Goal: Information Seeking & Learning: Find contact information

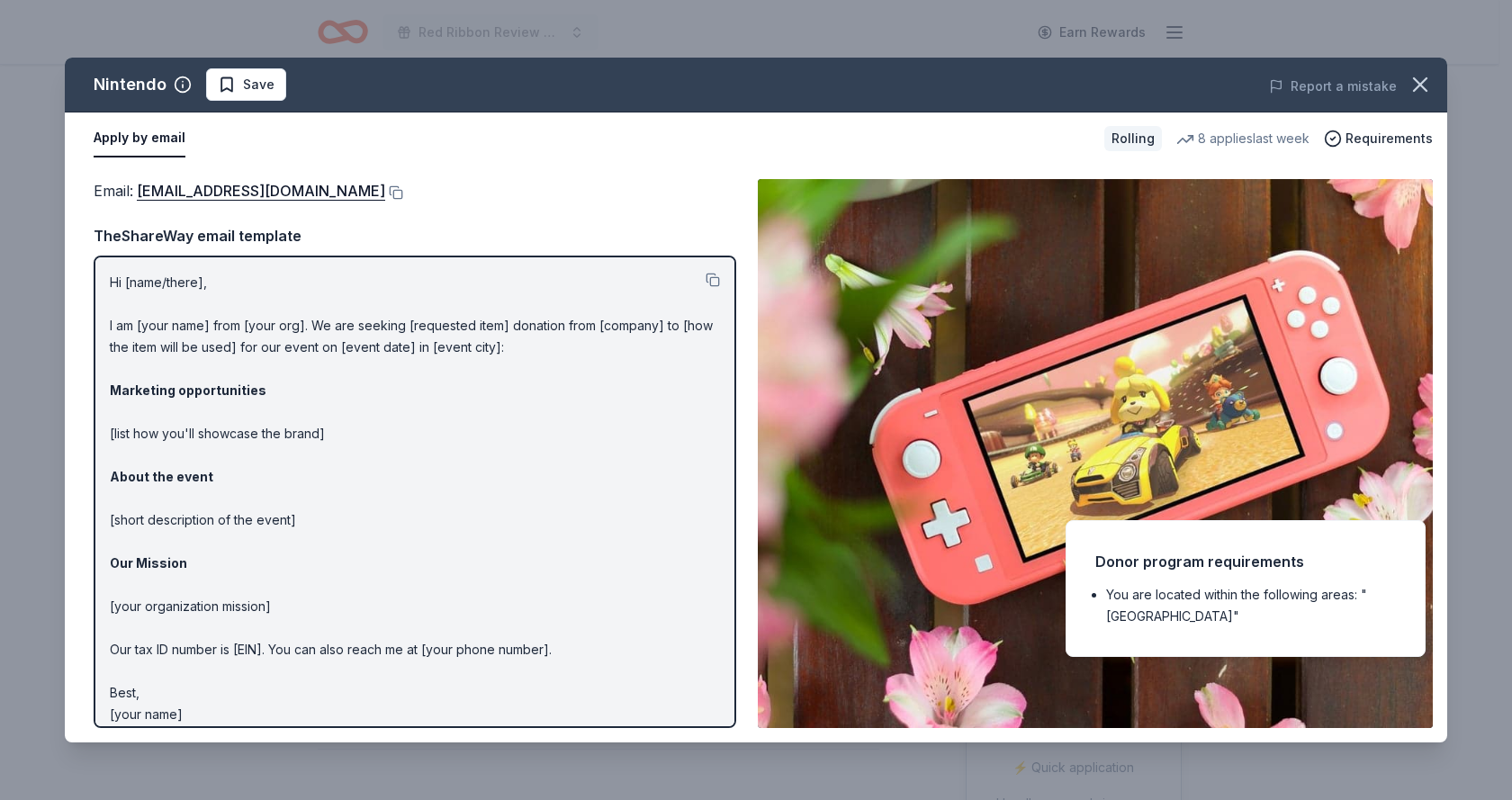
scroll to position [360, 0]
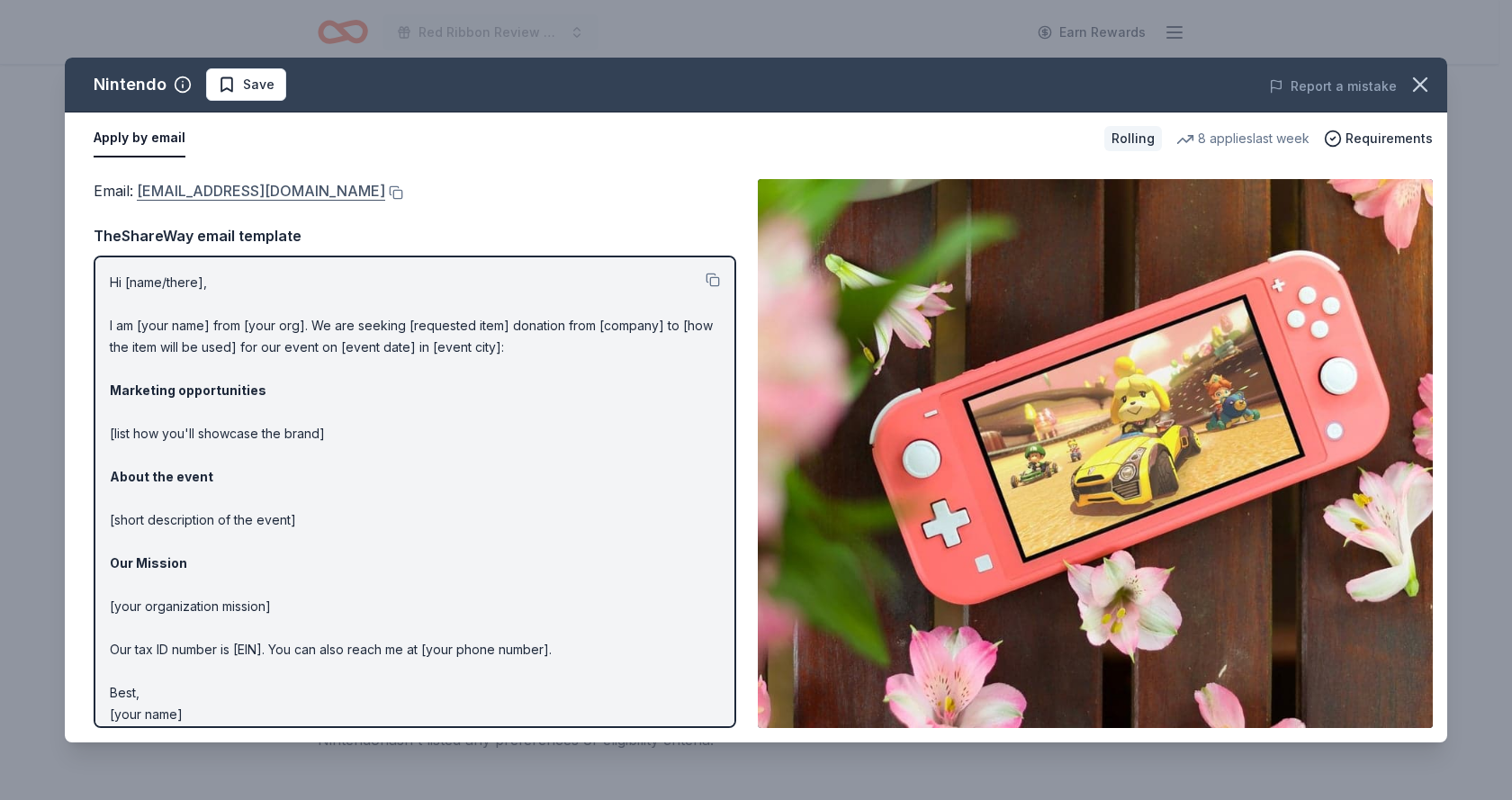
click at [385, 193] on link "charitablecontributionrequest@noa.nintendo.com" at bounding box center [261, 191] width 248 height 23
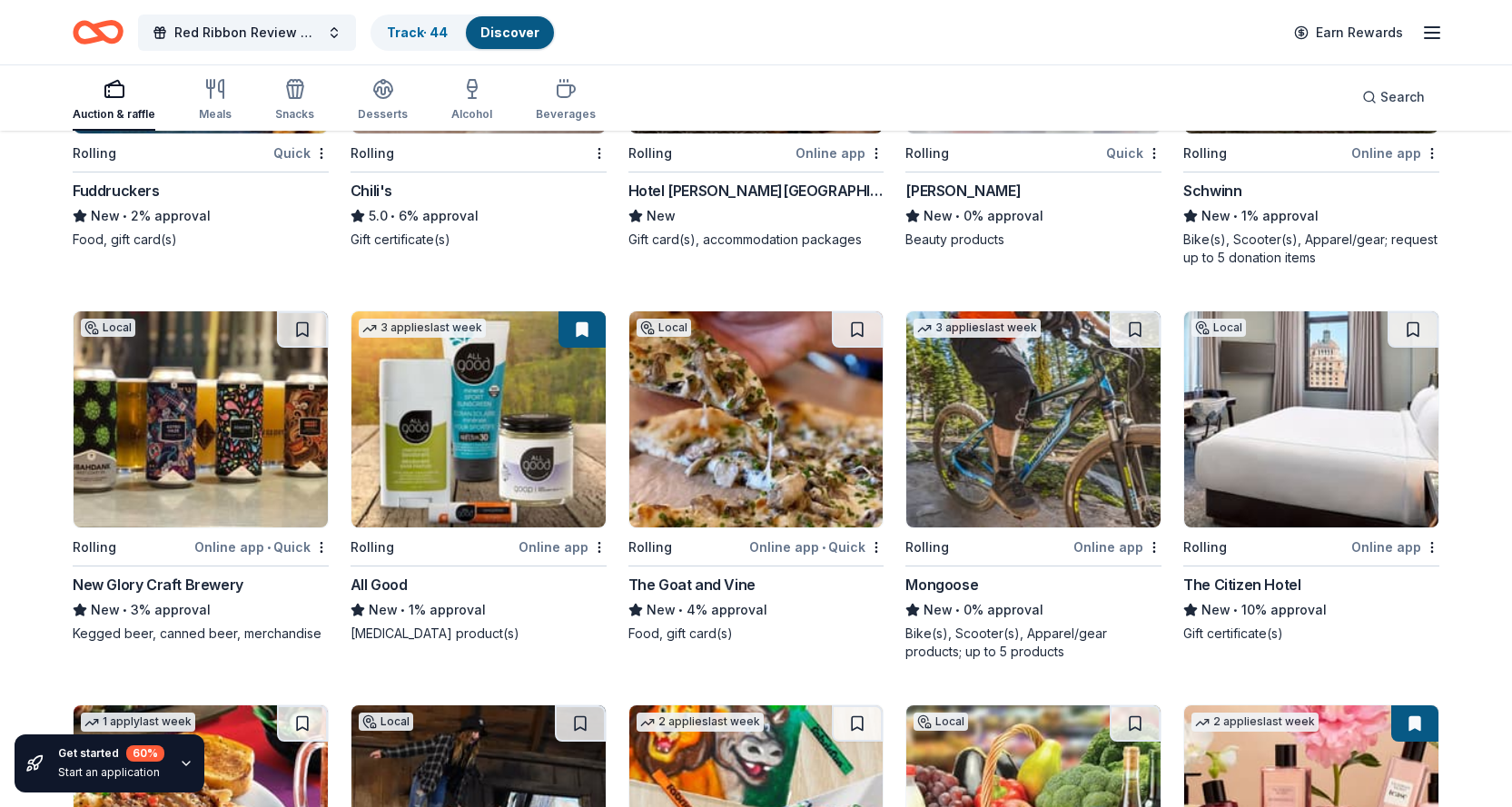
scroll to position [10137, 0]
click at [963, 407] on img at bounding box center [1033, 419] width 254 height 216
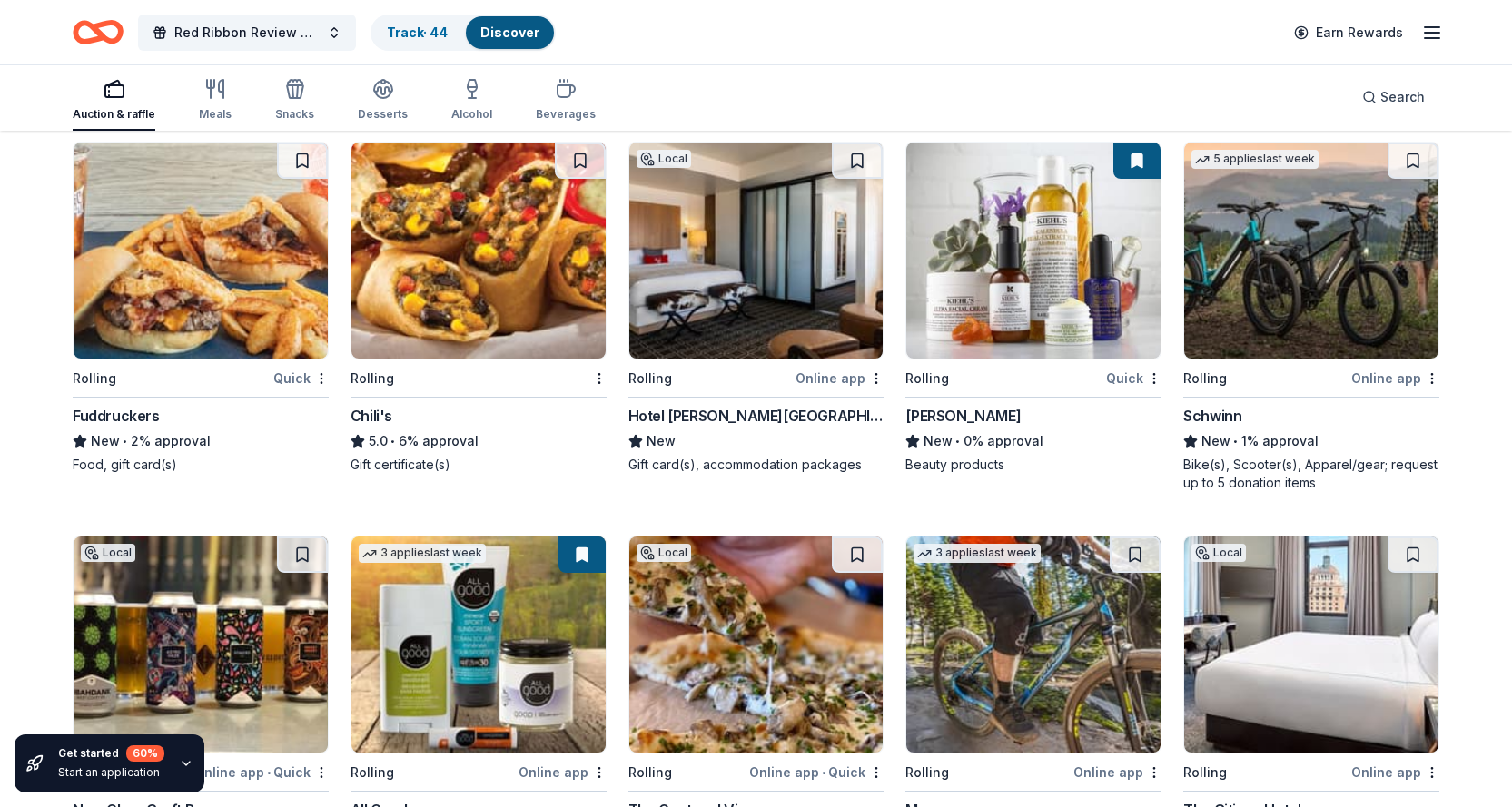
scroll to position [9774, 0]
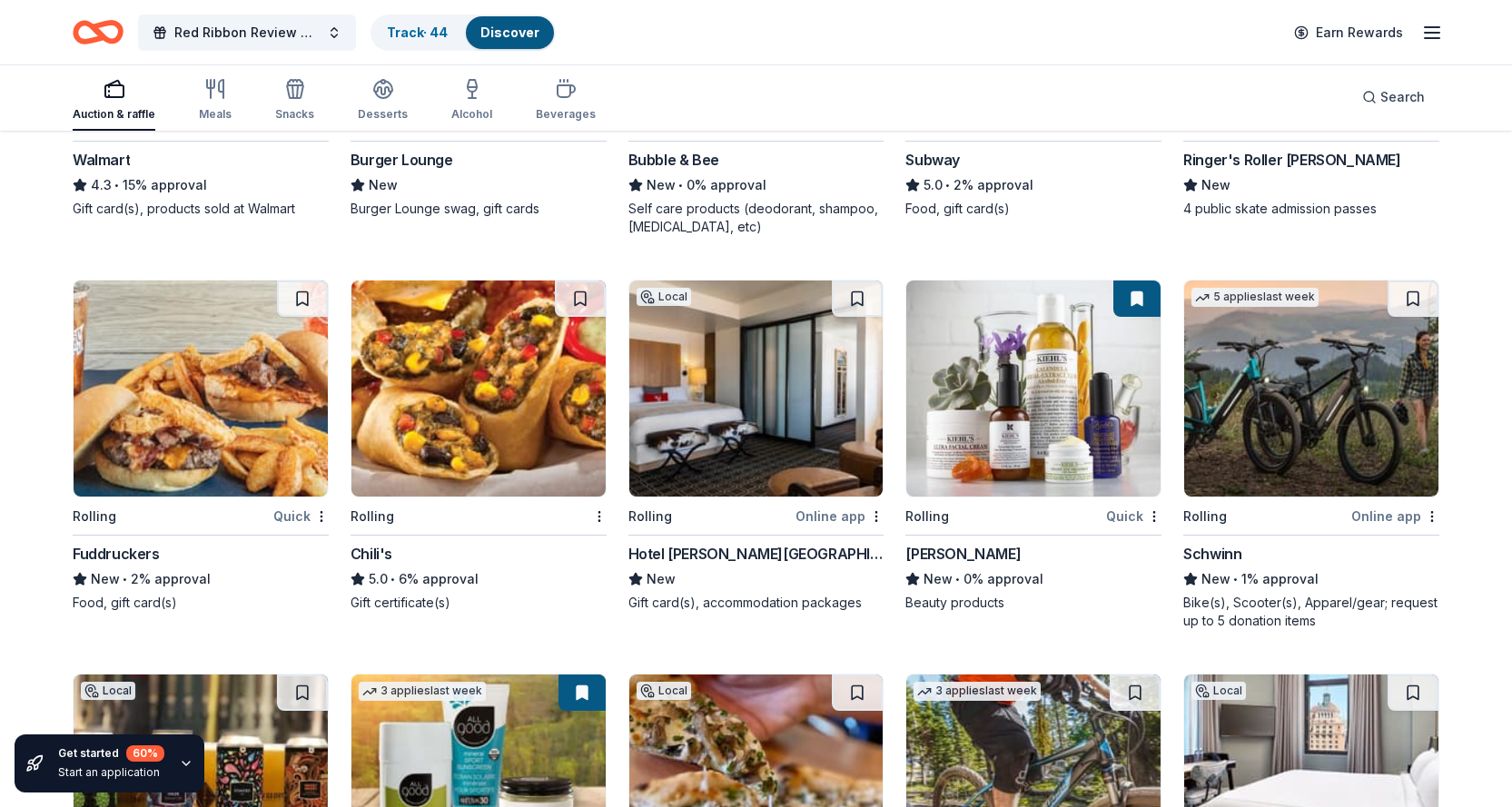
click at [685, 545] on div "Hotel Valencia Santana Row" at bounding box center [756, 554] width 256 height 22
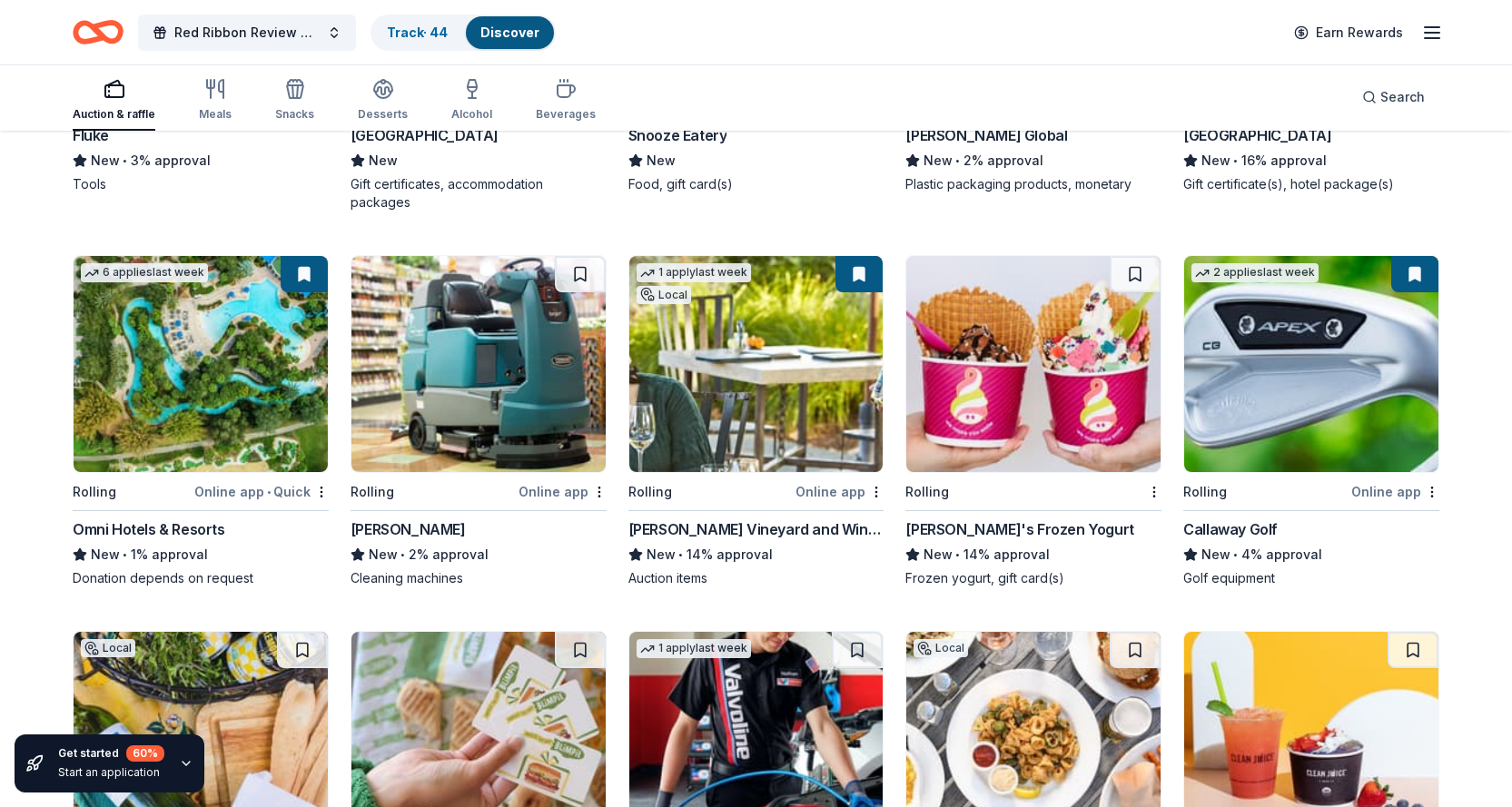
scroll to position [7415, 0]
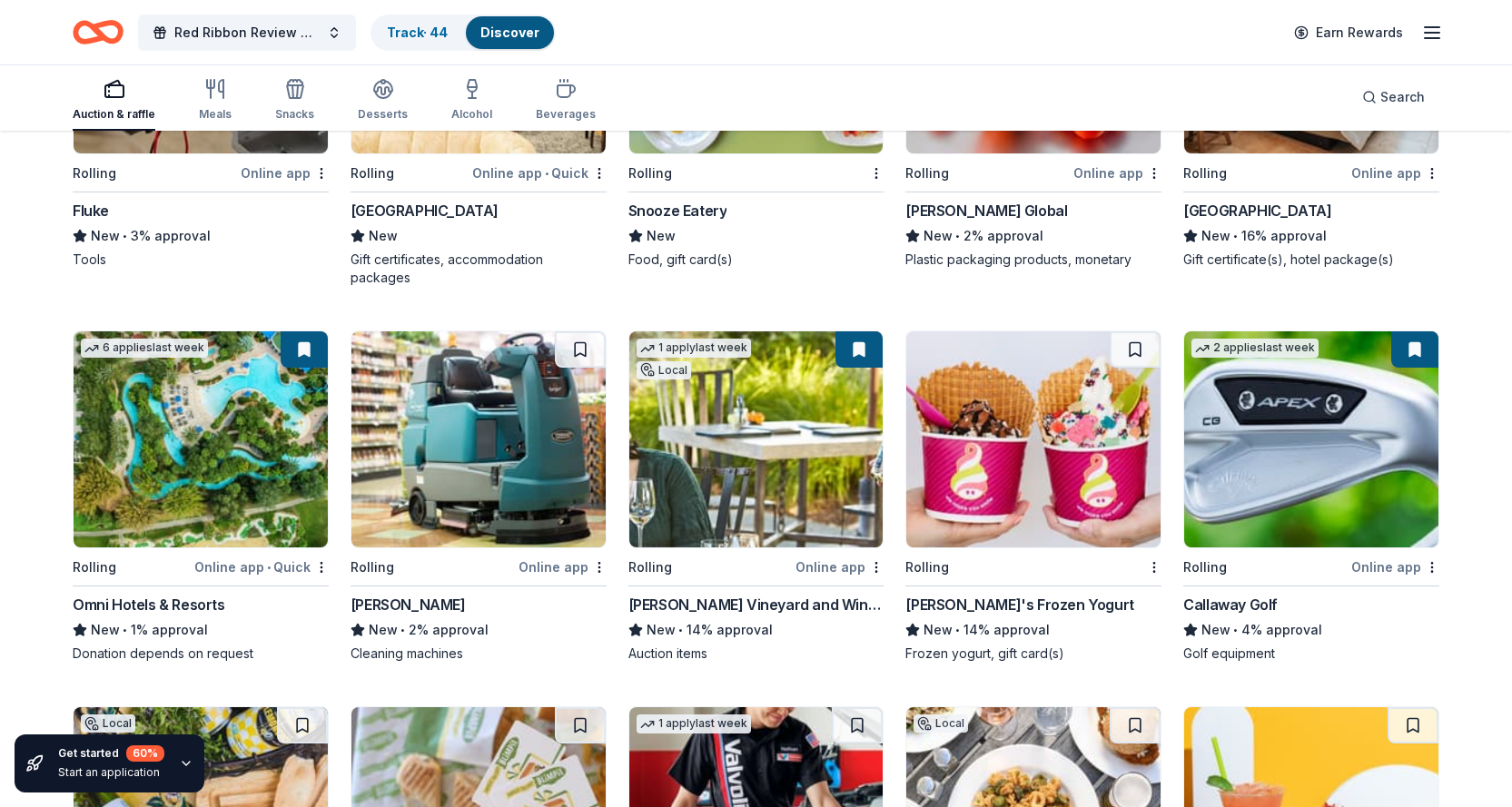
click at [213, 450] on img at bounding box center [201, 439] width 254 height 216
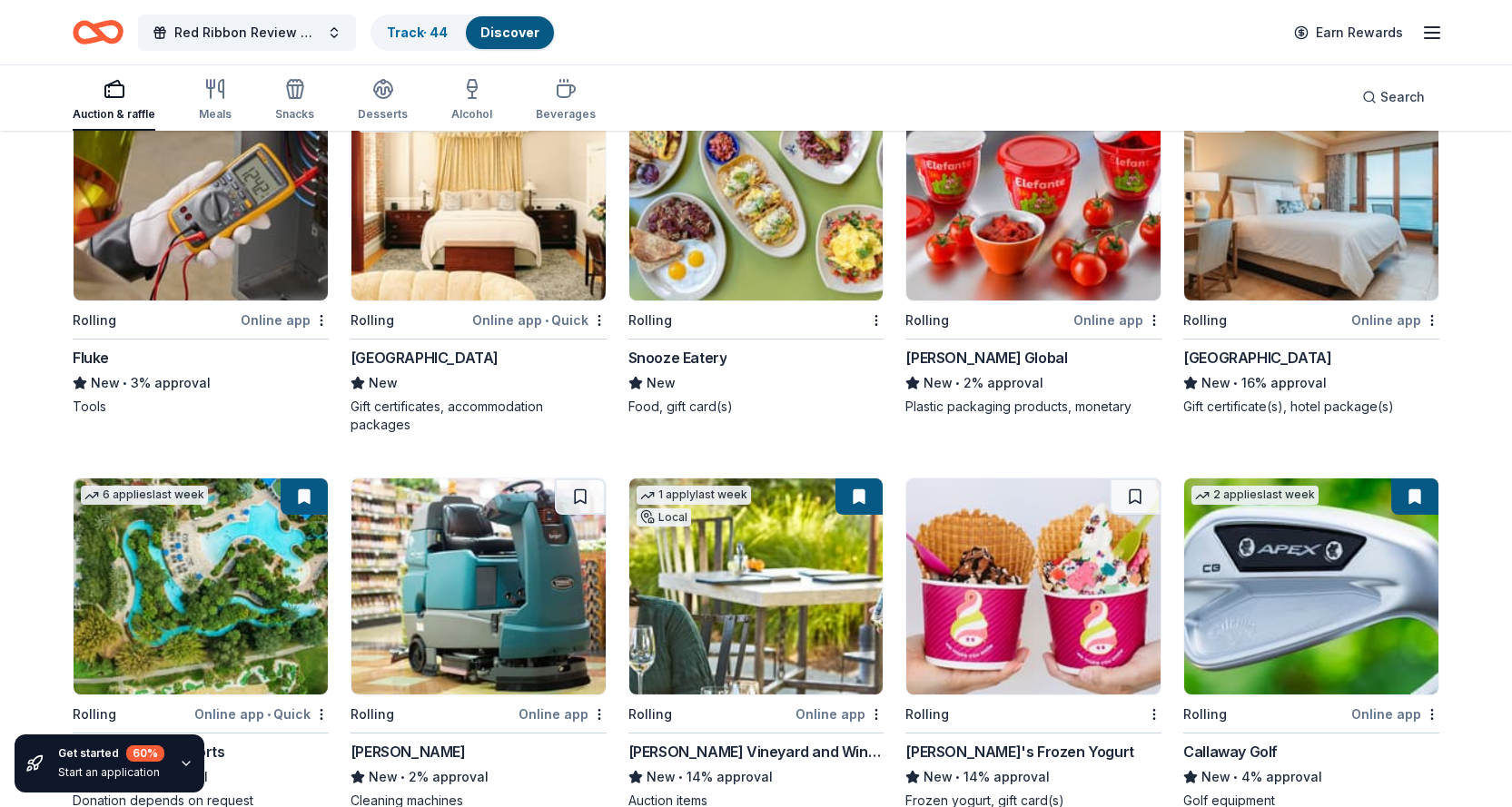
scroll to position [7233, 0]
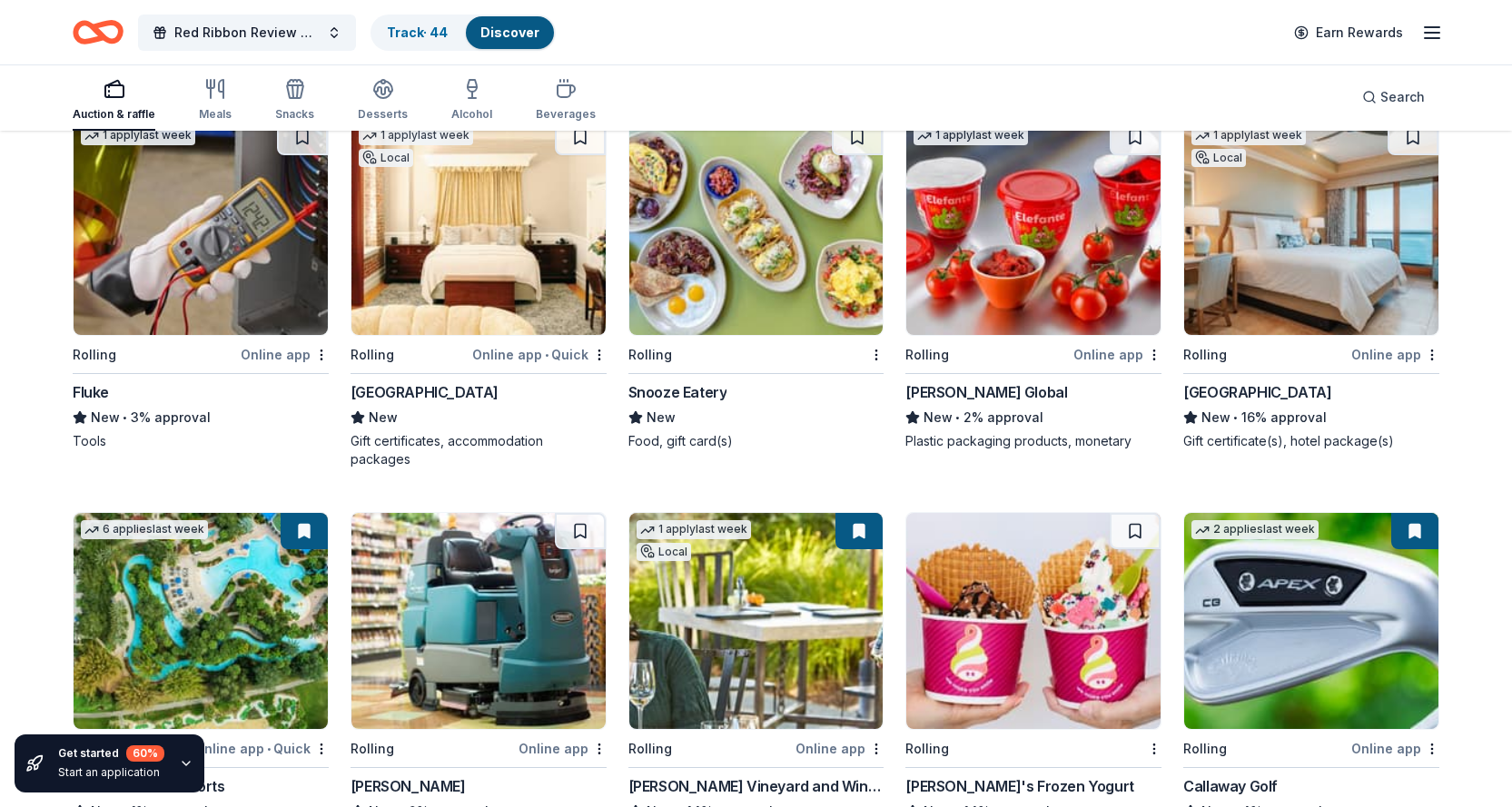
click at [466, 234] on img at bounding box center [479, 227] width 254 height 216
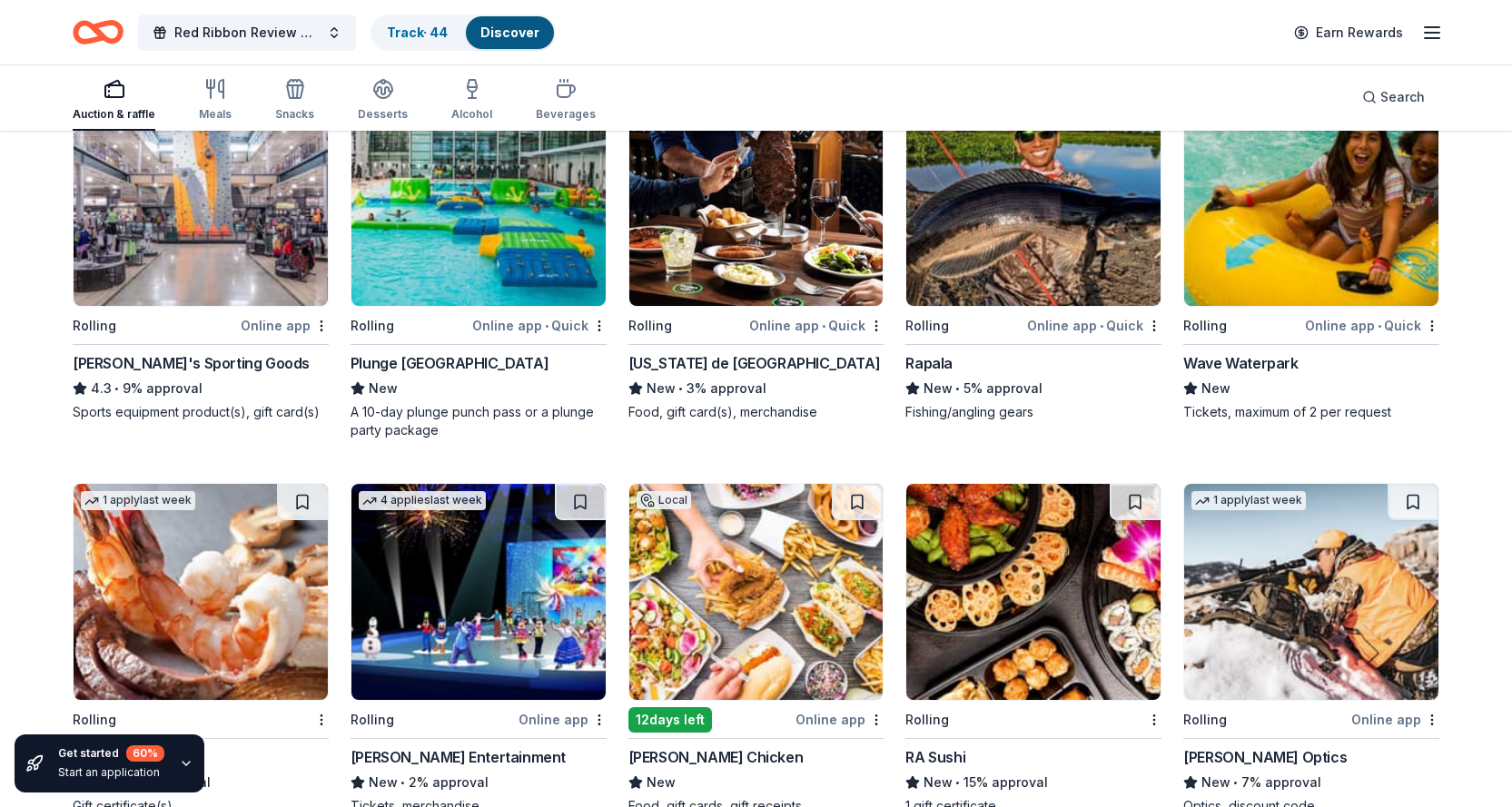
scroll to position [6053, 0]
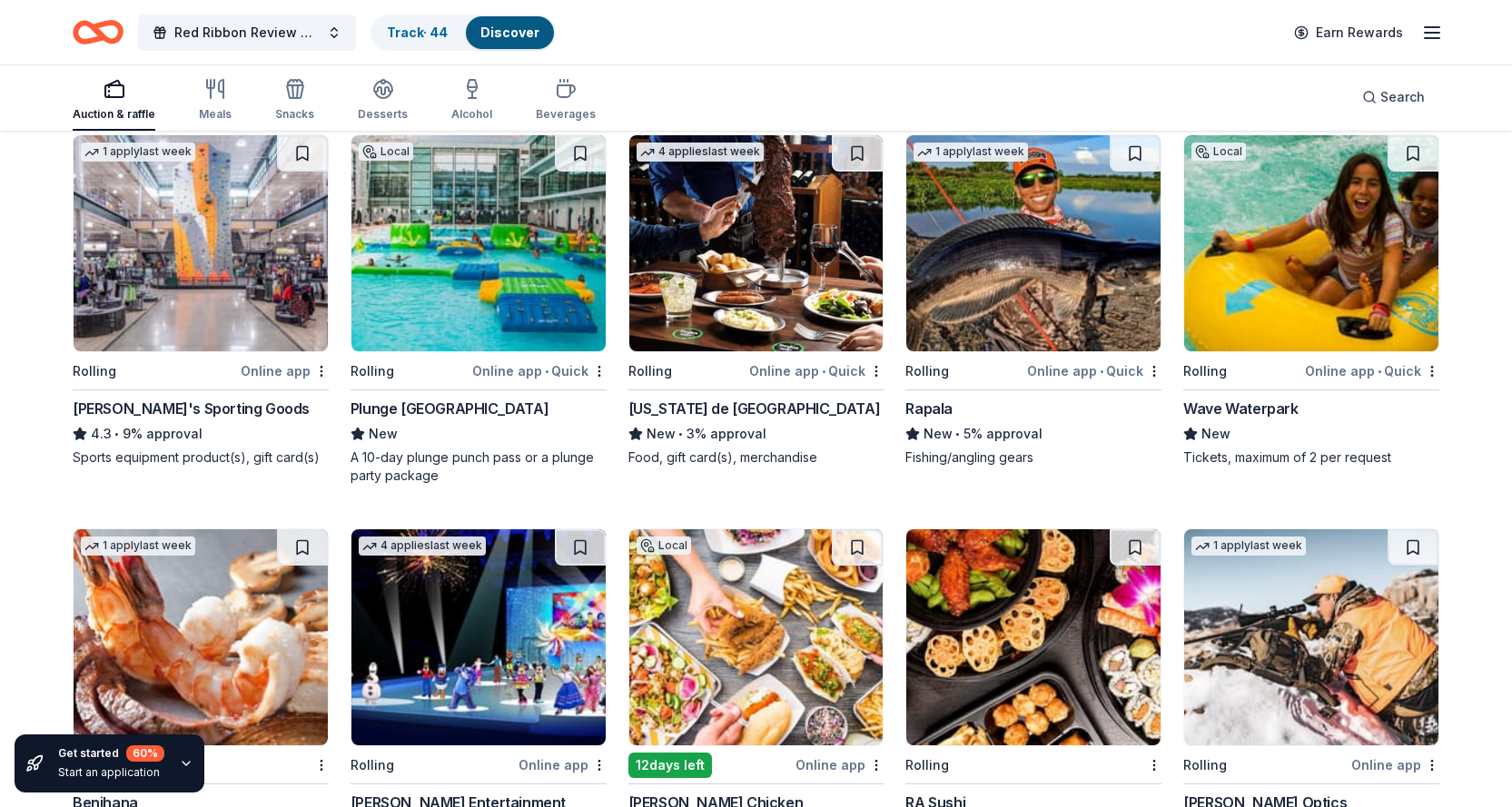
click at [467, 271] on img at bounding box center [479, 243] width 254 height 216
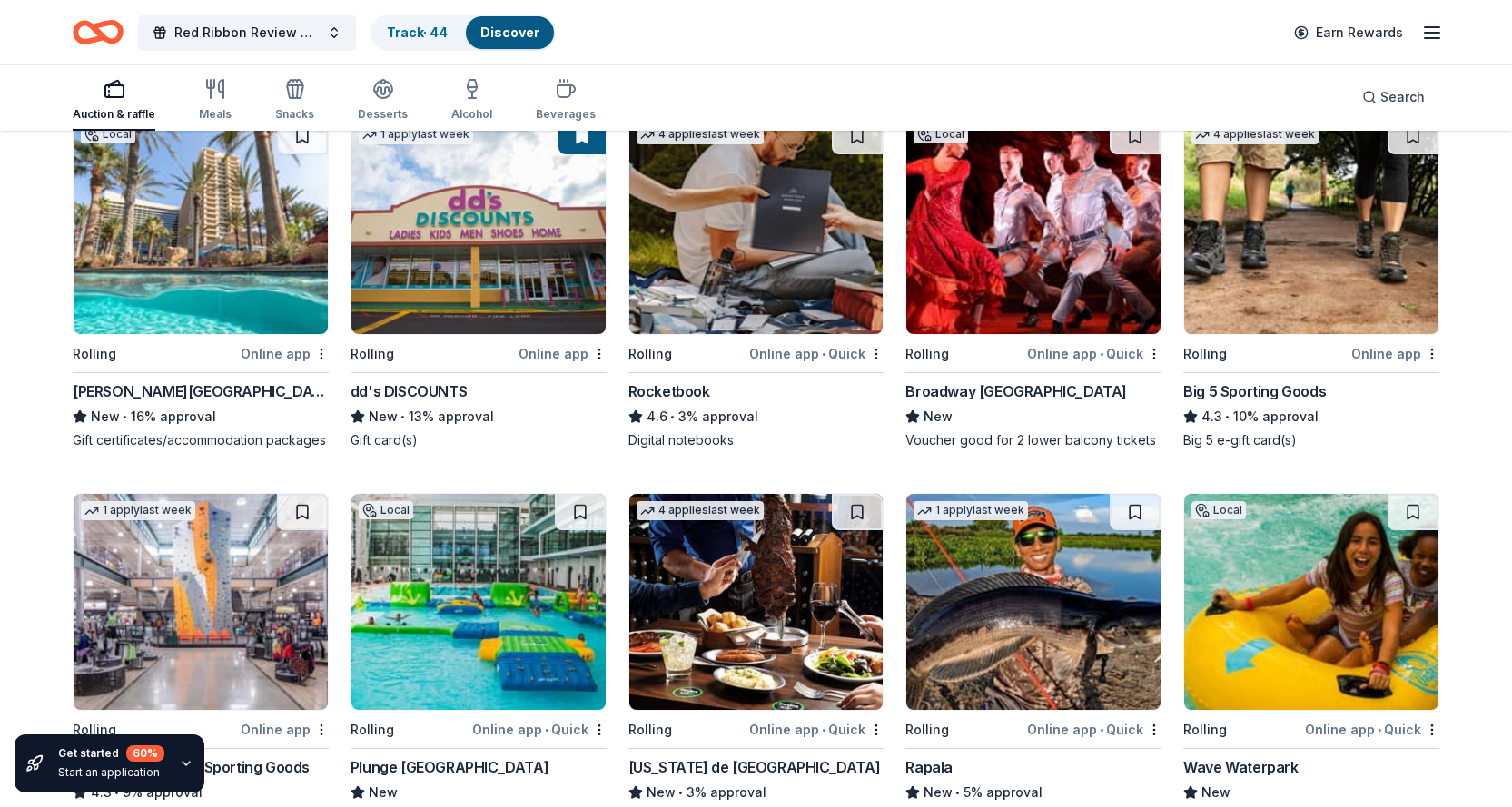
scroll to position [5690, 0]
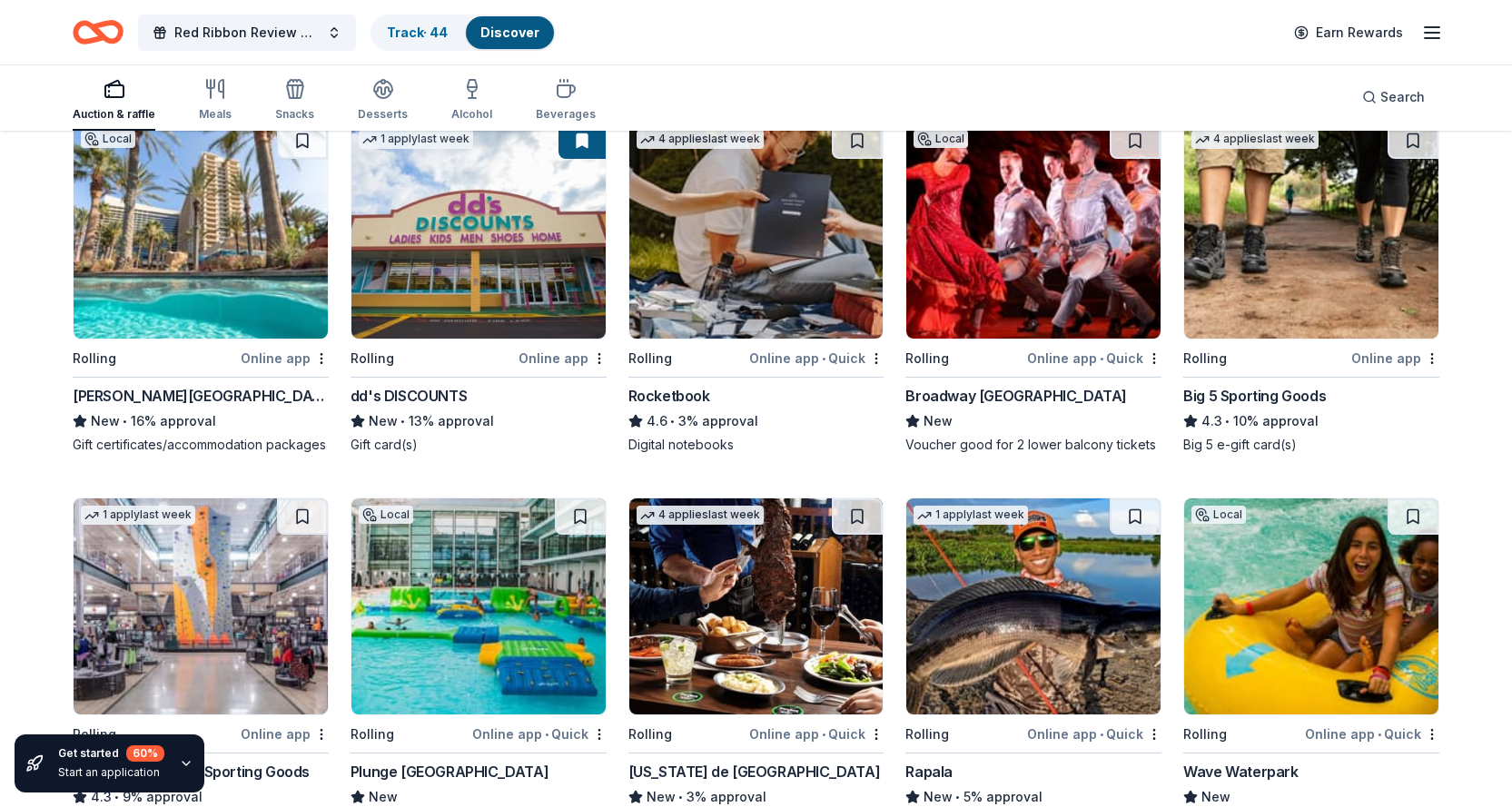
click at [188, 258] on img at bounding box center [201, 231] width 254 height 216
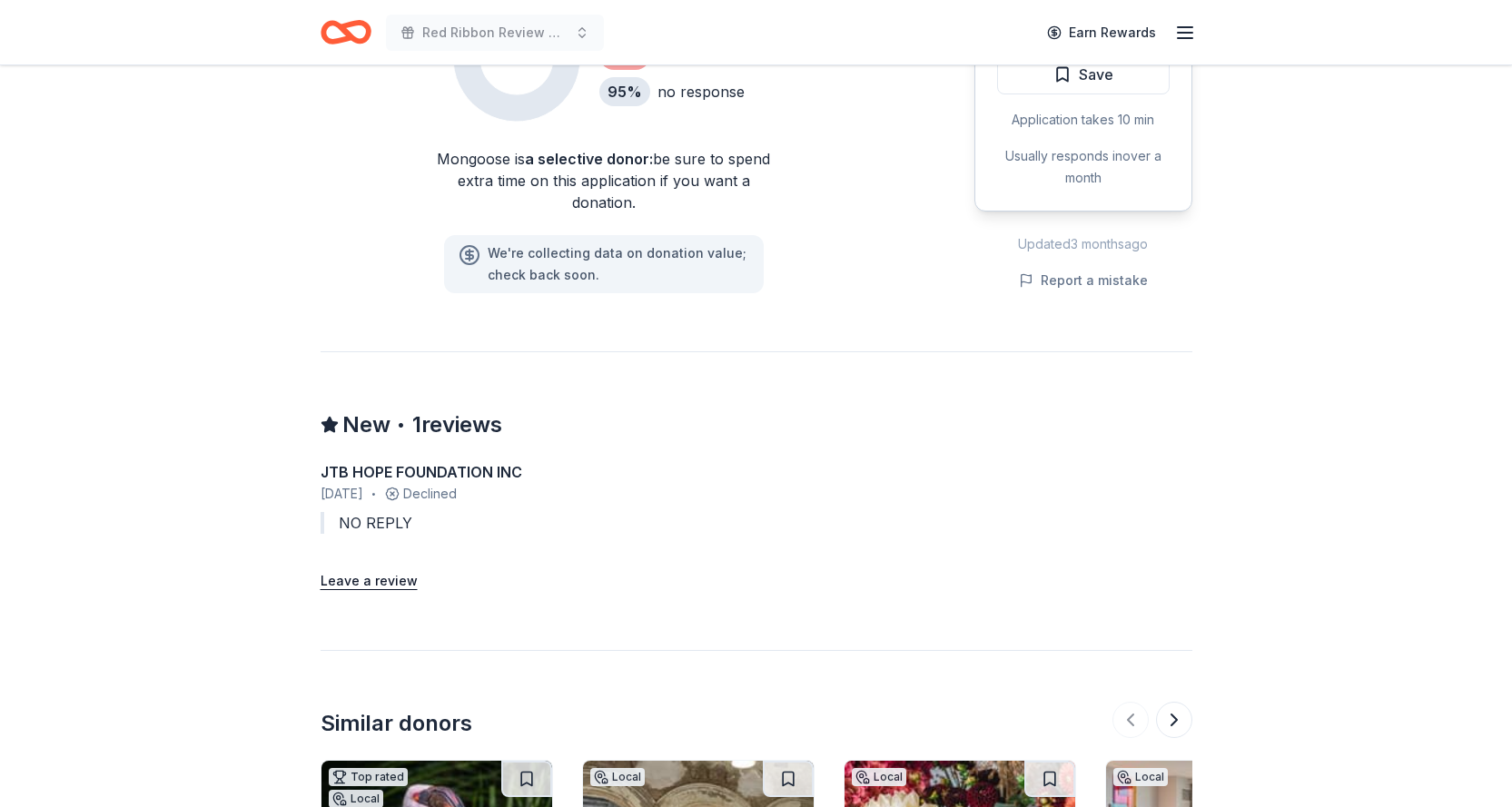
scroll to position [1452, 0]
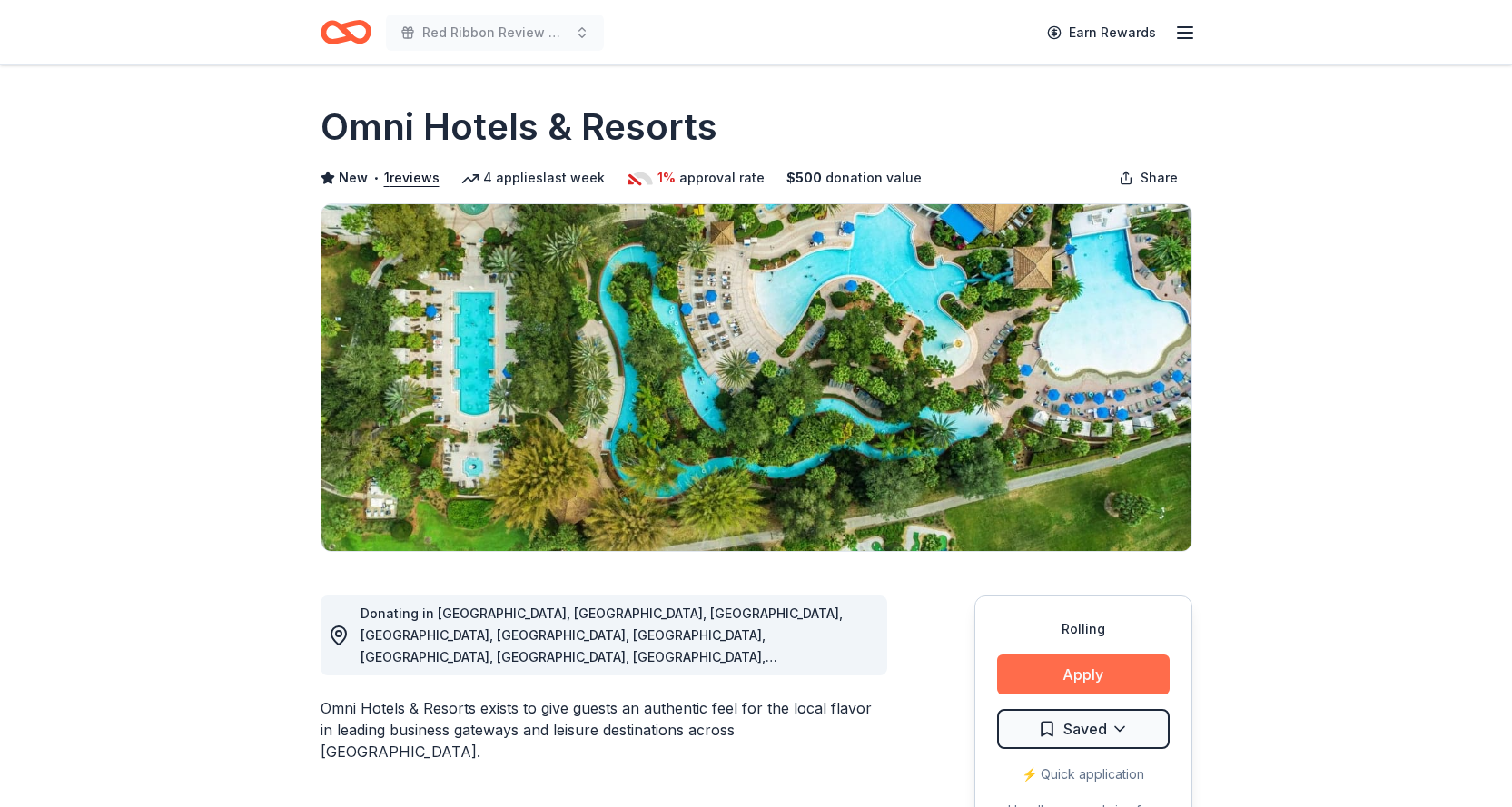
click at [1084, 664] on button "Apply" at bounding box center [1083, 674] width 173 height 40
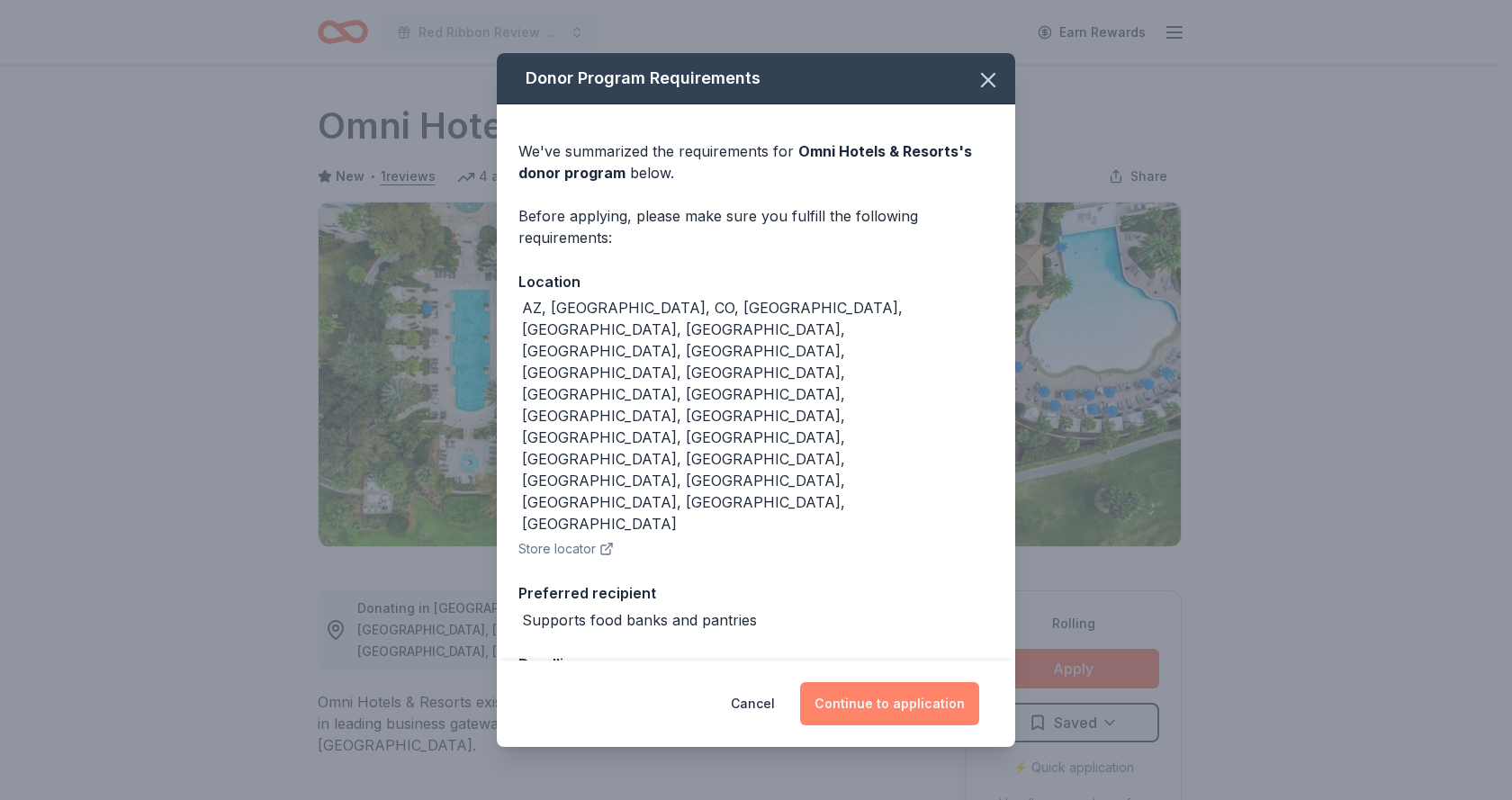
click at [910, 682] on button "Continue to application" at bounding box center [889, 704] width 179 height 43
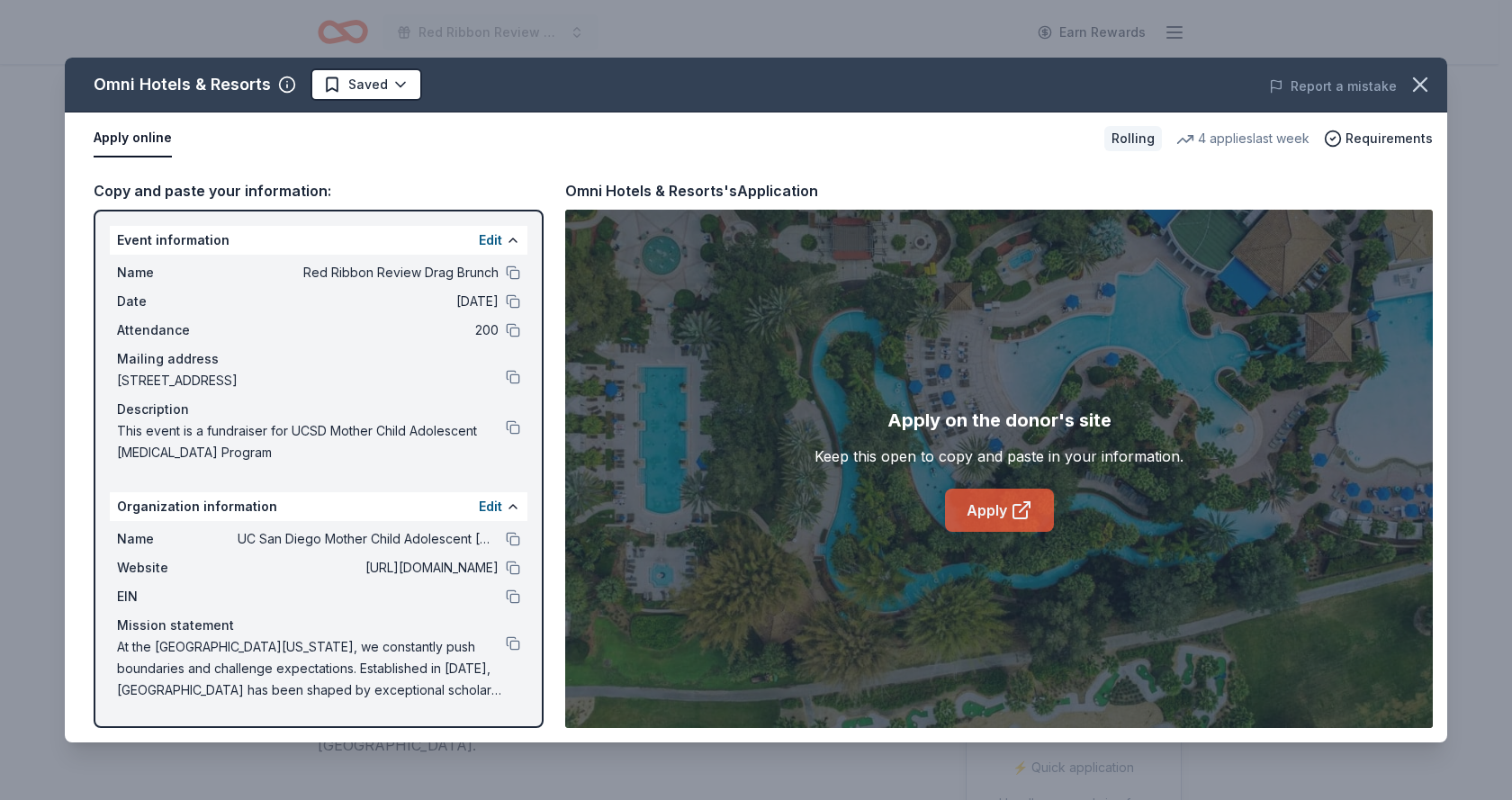
click at [978, 520] on link "Apply" at bounding box center [999, 510] width 109 height 43
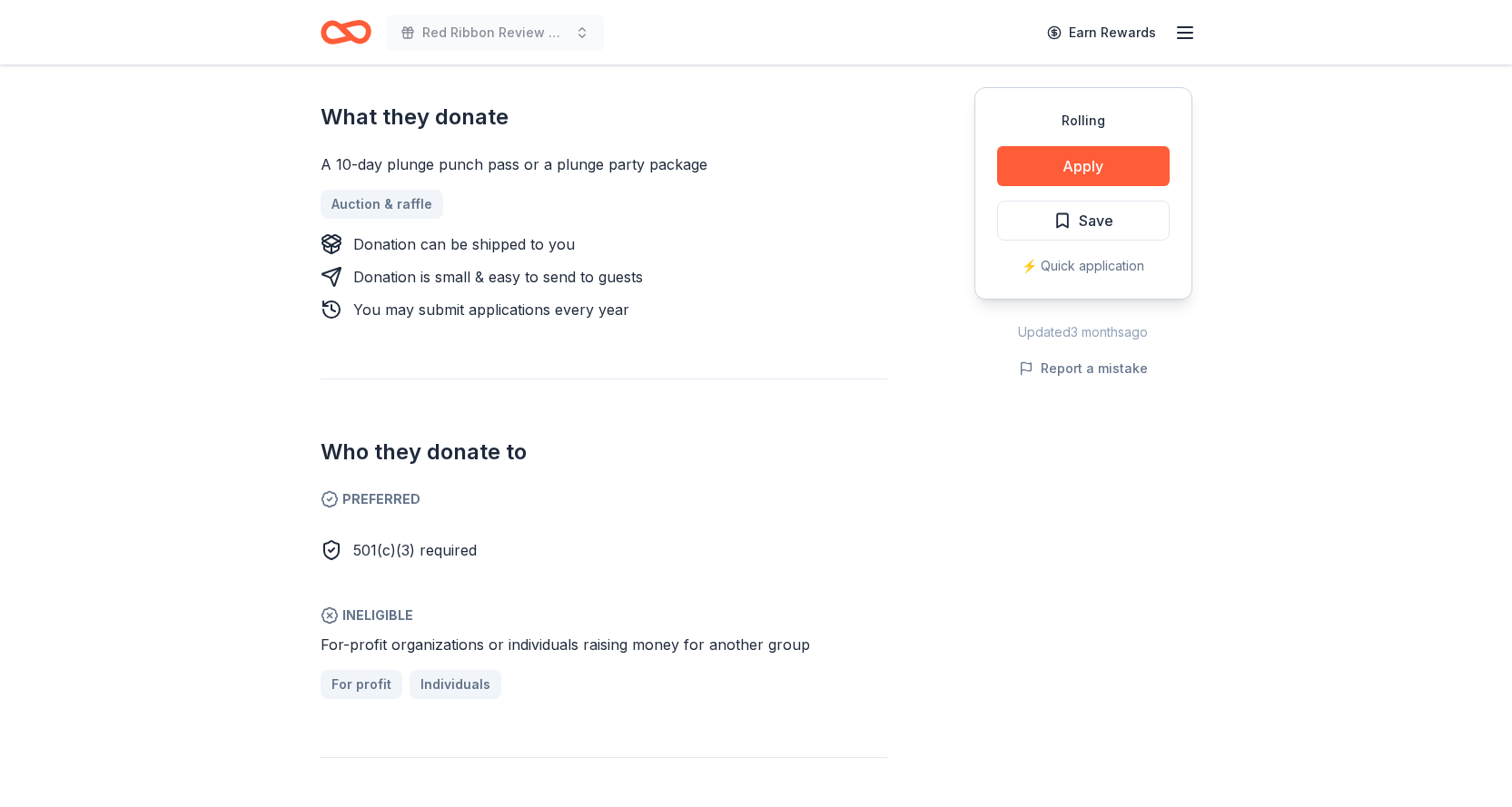
scroll to position [726, 0]
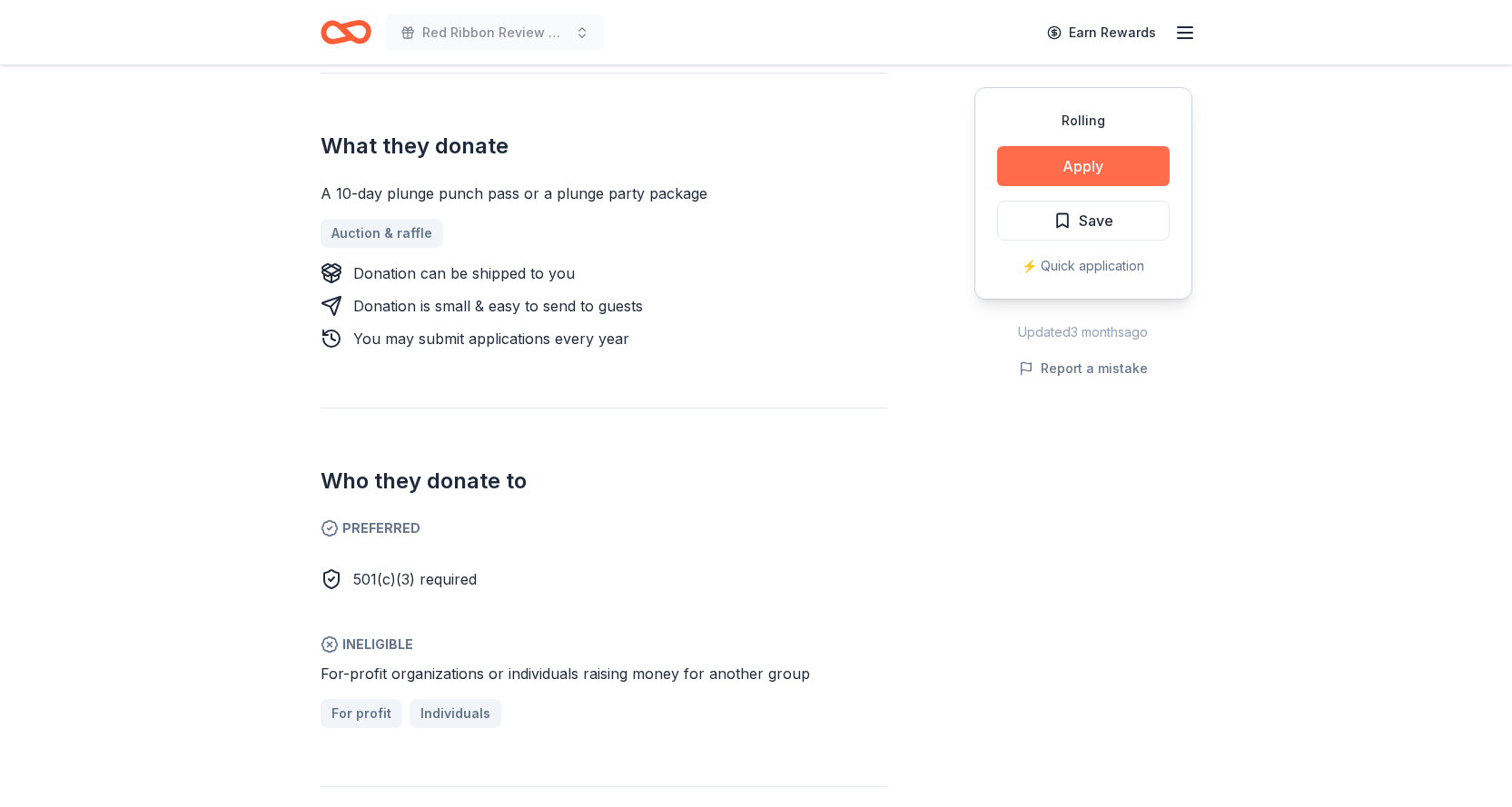
click at [1125, 169] on button "Apply" at bounding box center [1083, 166] width 173 height 40
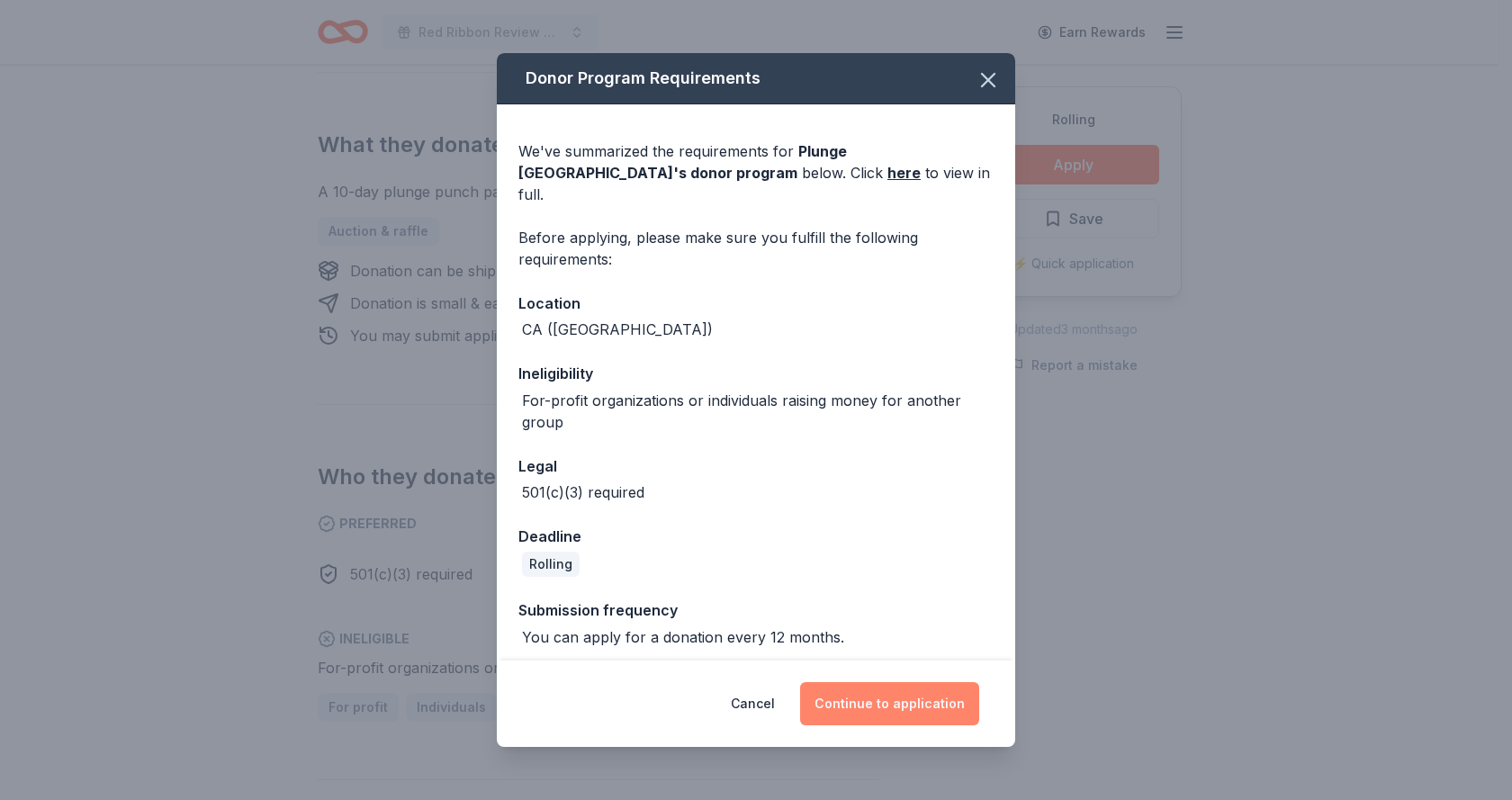
click at [903, 689] on button "Continue to application" at bounding box center [889, 704] width 179 height 43
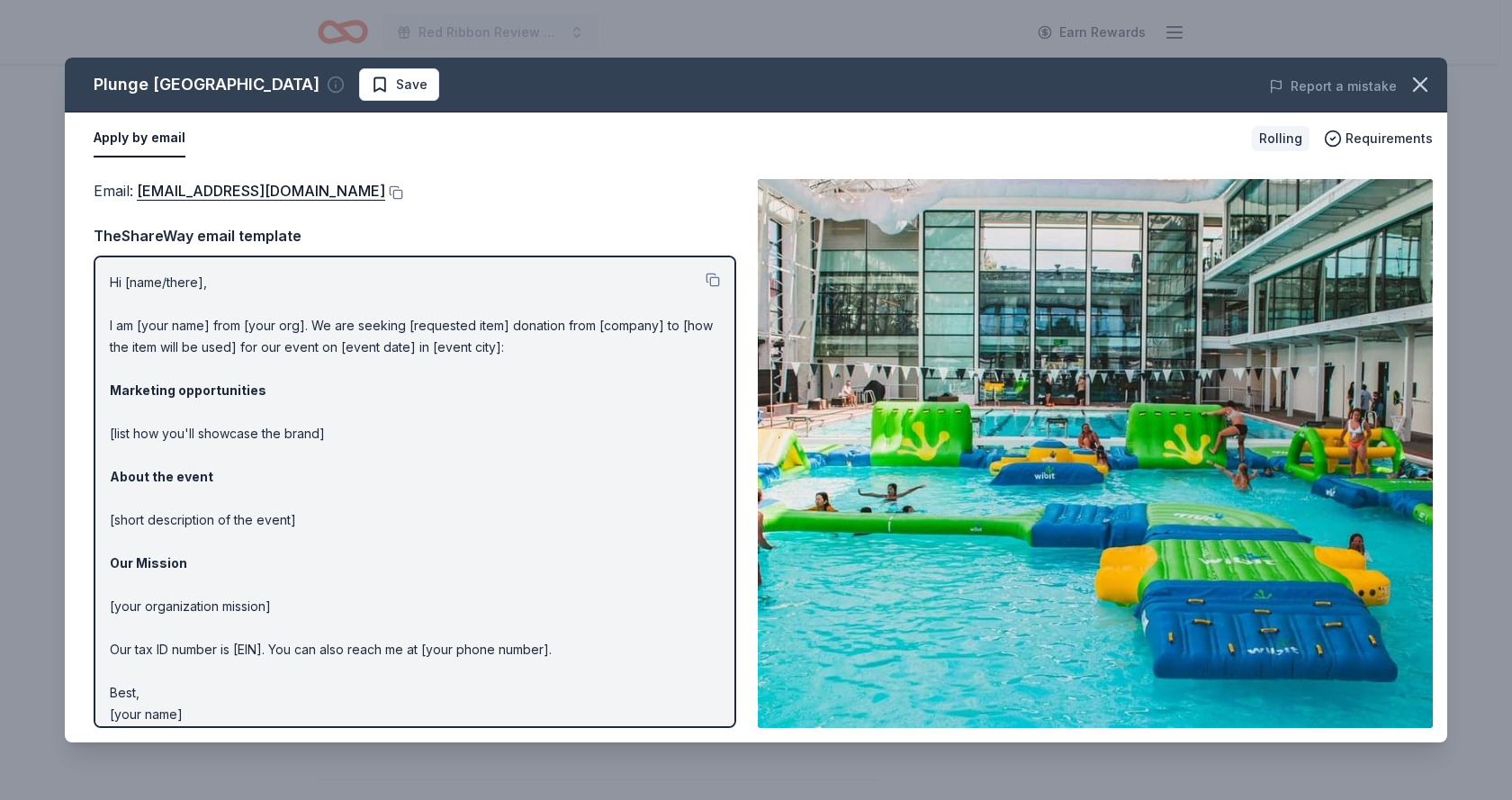
click at [327, 84] on icon "button" at bounding box center [336, 85] width 18 height 18
click at [705, 179] on div "Email : PlungeSanDiego@gmail.com" at bounding box center [415, 191] width 643 height 23
click at [1418, 84] on icon "button" at bounding box center [1420, 85] width 13 height 13
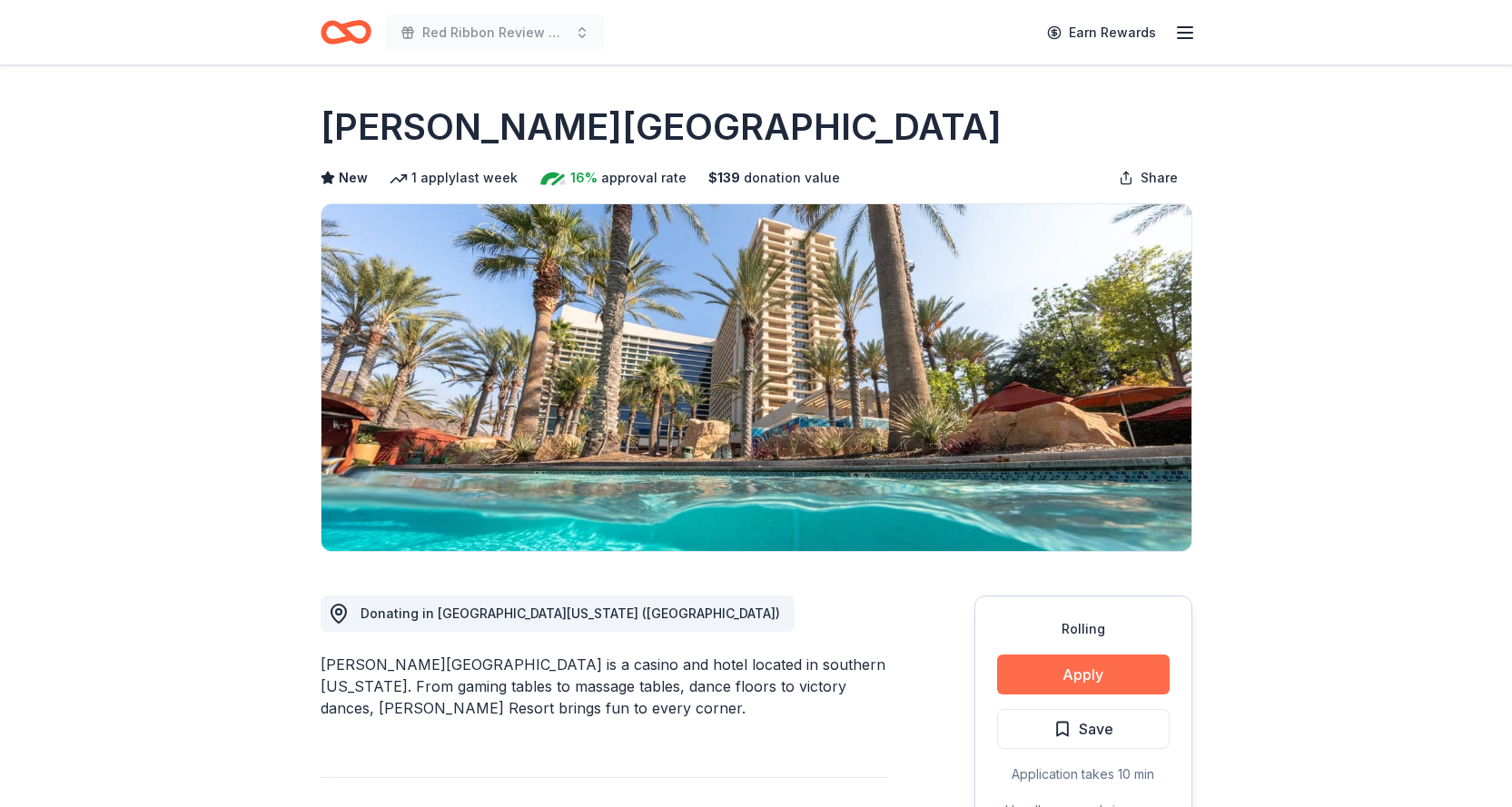
click at [1043, 667] on button "Apply" at bounding box center [1083, 674] width 173 height 40
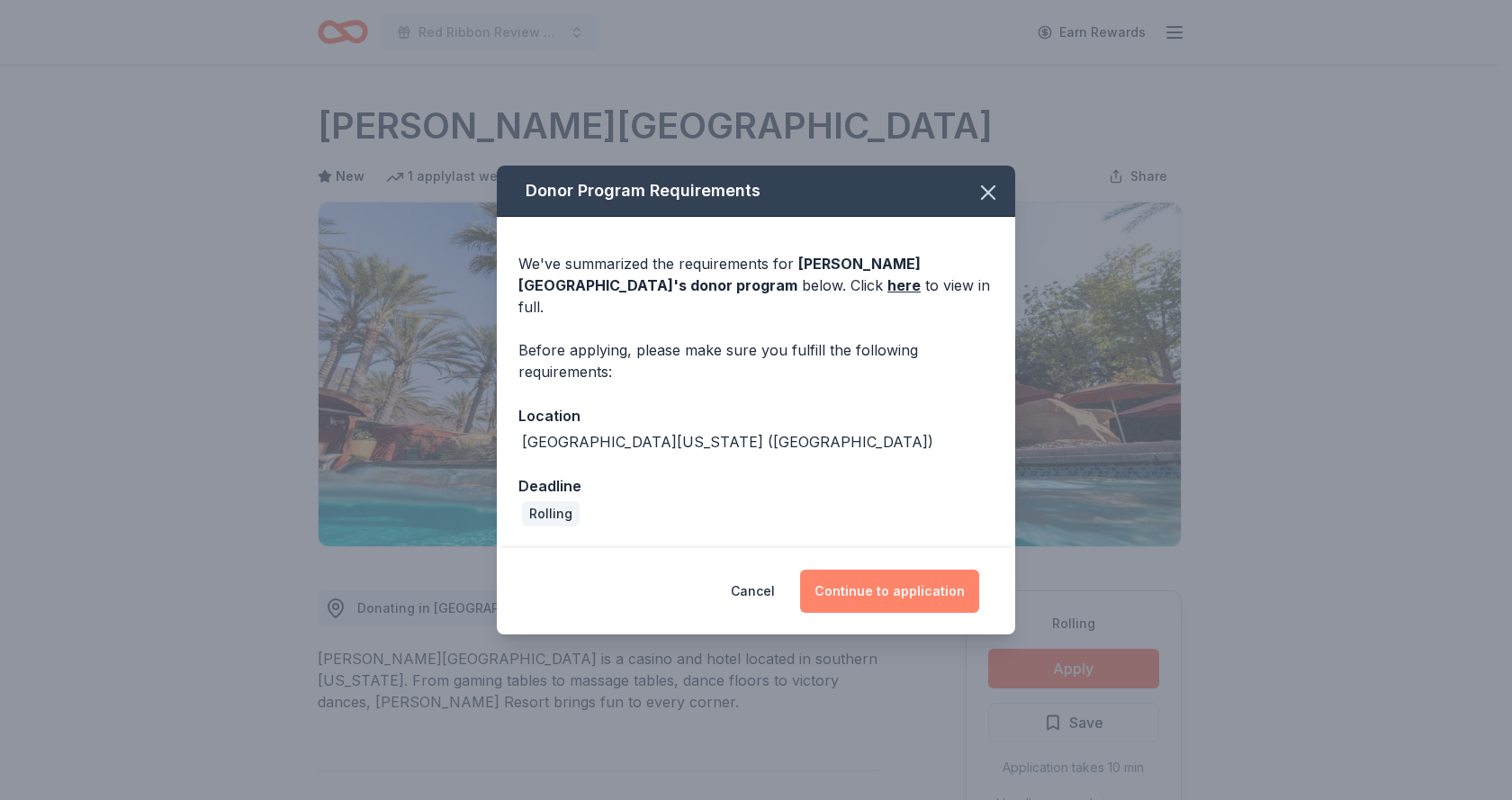
click at [876, 580] on button "Continue to application" at bounding box center [889, 591] width 179 height 43
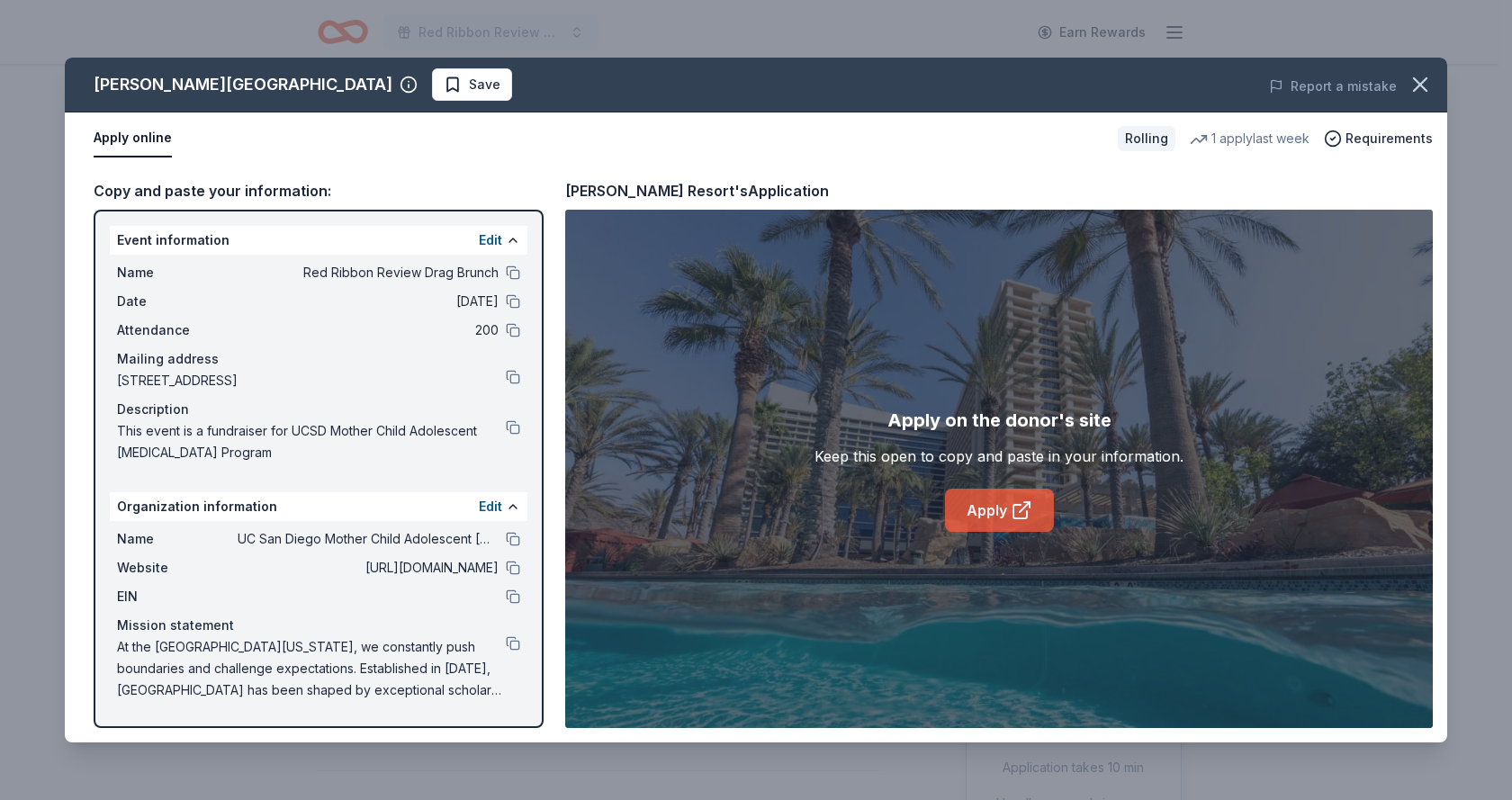
click at [989, 511] on link "Apply" at bounding box center [999, 510] width 109 height 43
